Goal: Information Seeking & Learning: Learn about a topic

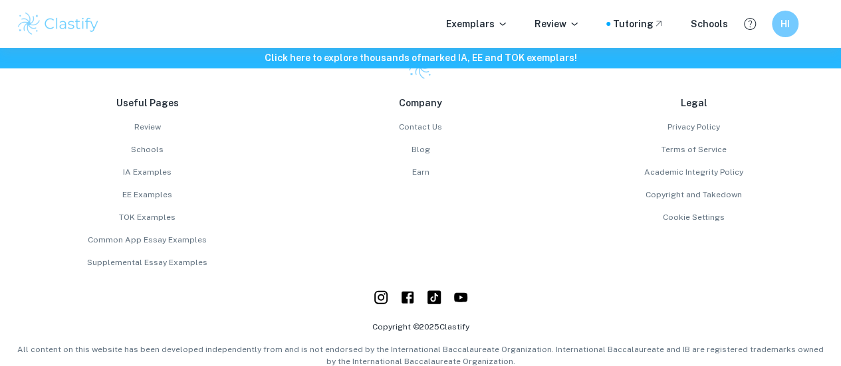
scroll to position [1490, 0]
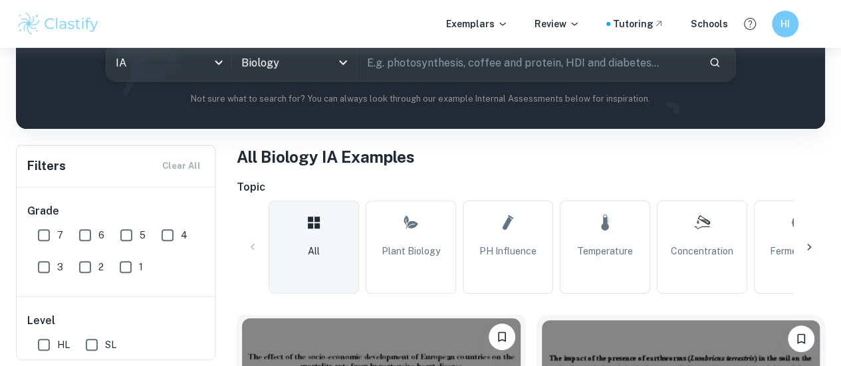
scroll to position [350, 0]
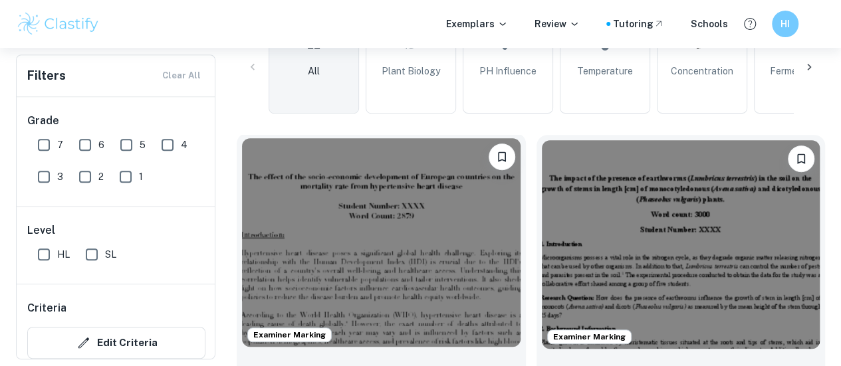
click at [350, 234] on img at bounding box center [381, 242] width 279 height 209
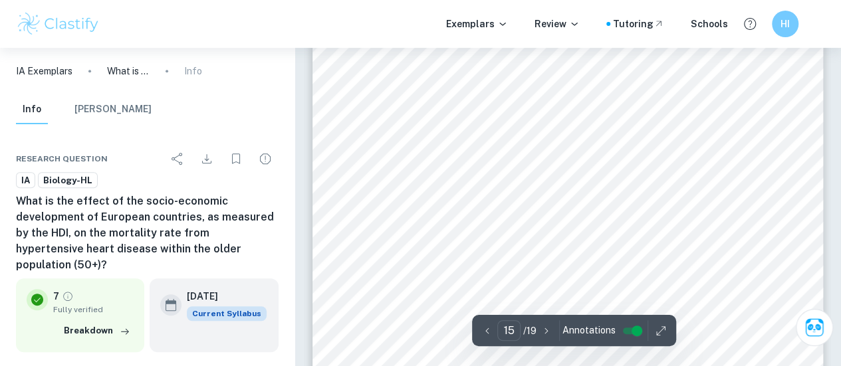
scroll to position [10166, 0]
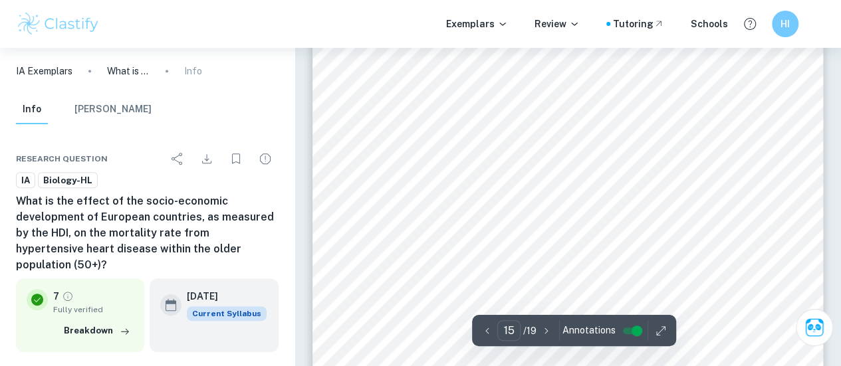
type input "14"
click at [507, 229] on span "people), and higher in countries with an HDI below this threshold, such as [GEO…" at bounding box center [605, 228] width 488 height 10
click at [551, 220] on div "14 Table 8. Raw data showing the population over the age of [DEMOGRAPHIC_DATA],…" at bounding box center [568, 370] width 511 height 722
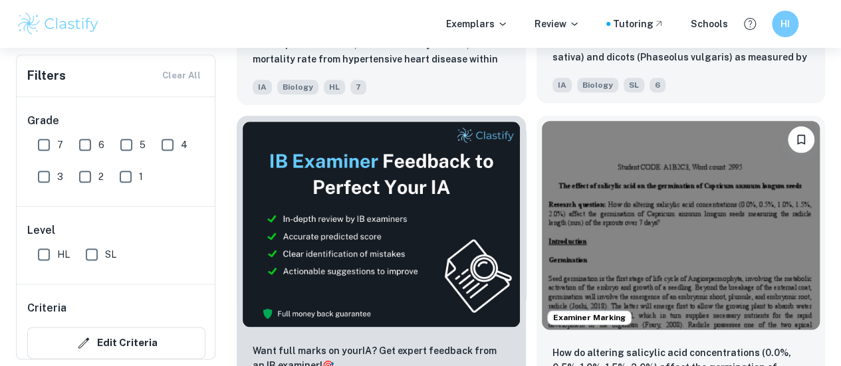
scroll to position [694, 0]
